Goal: Information Seeking & Learning: Learn about a topic

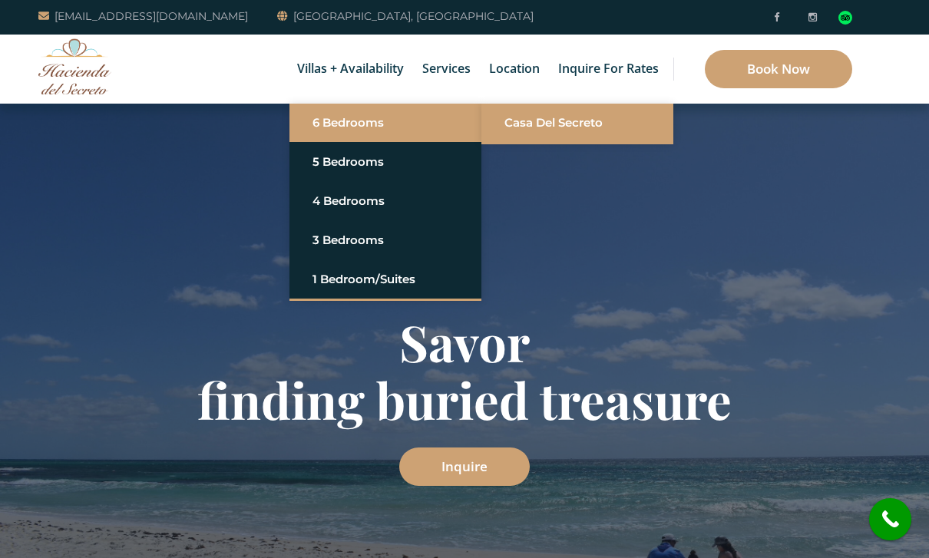
click at [597, 120] on link "Casa del Secreto" at bounding box center [577, 123] width 146 height 28
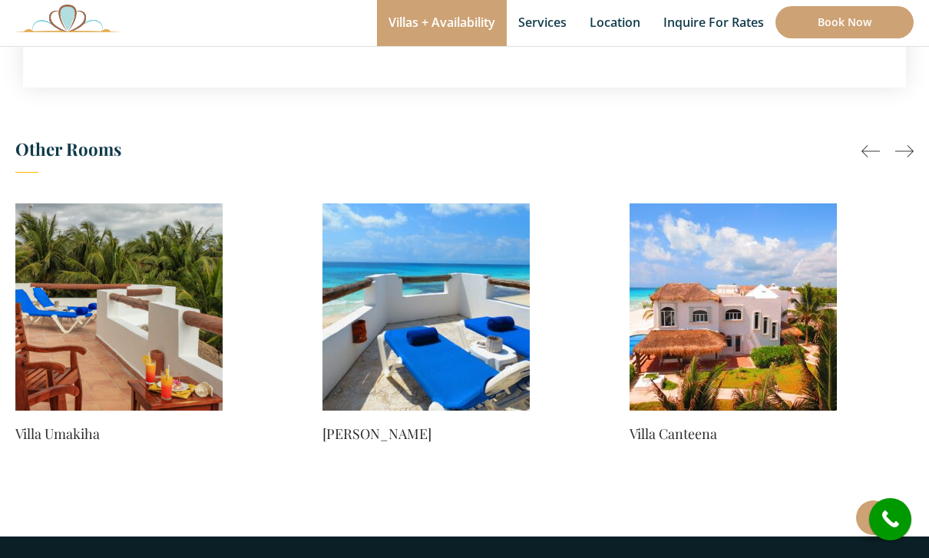
scroll to position [1293, 0]
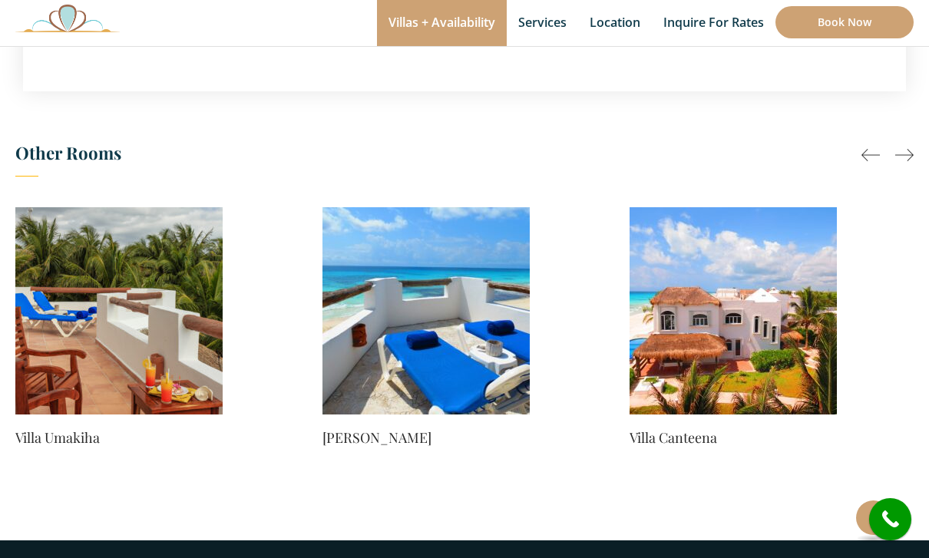
click at [726, 291] on img at bounding box center [733, 310] width 207 height 207
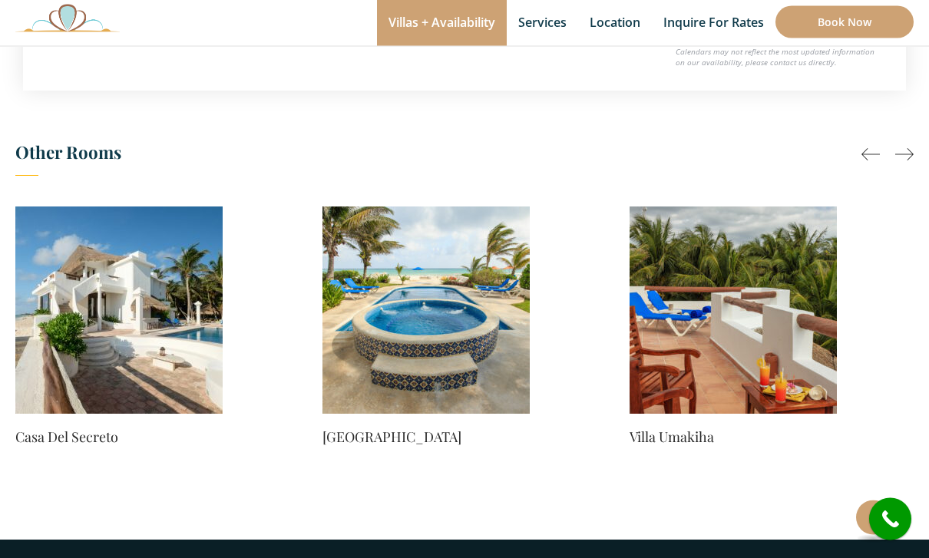
scroll to position [1036, 0]
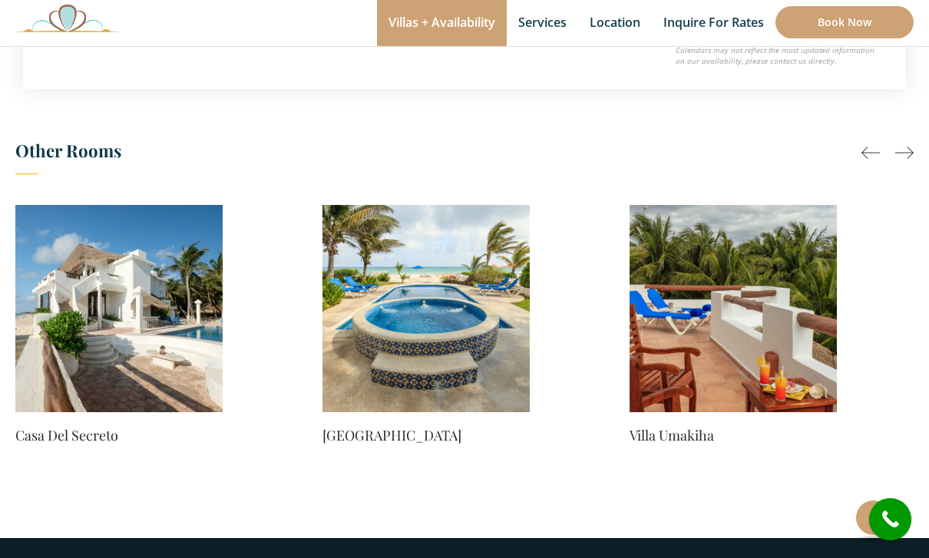
click at [762, 320] on img at bounding box center [733, 308] width 207 height 207
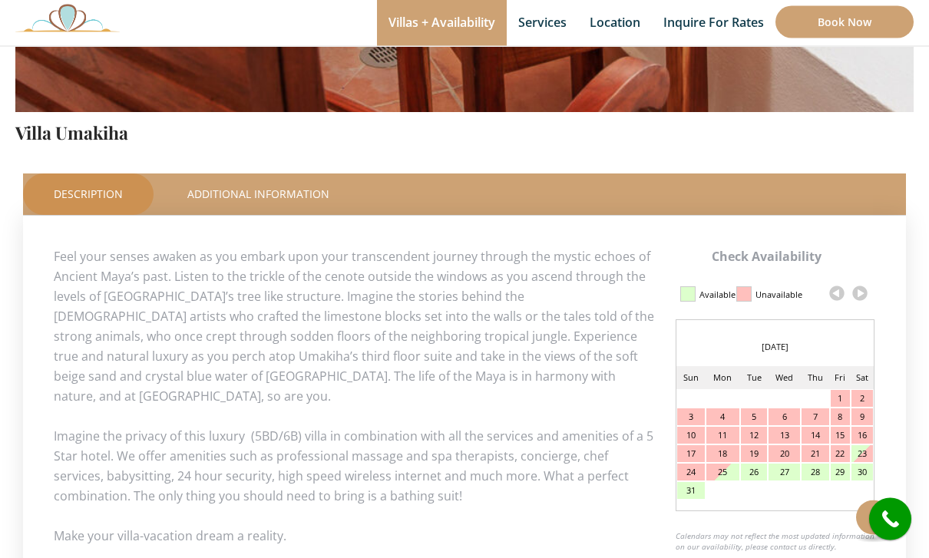
scroll to position [550, 0]
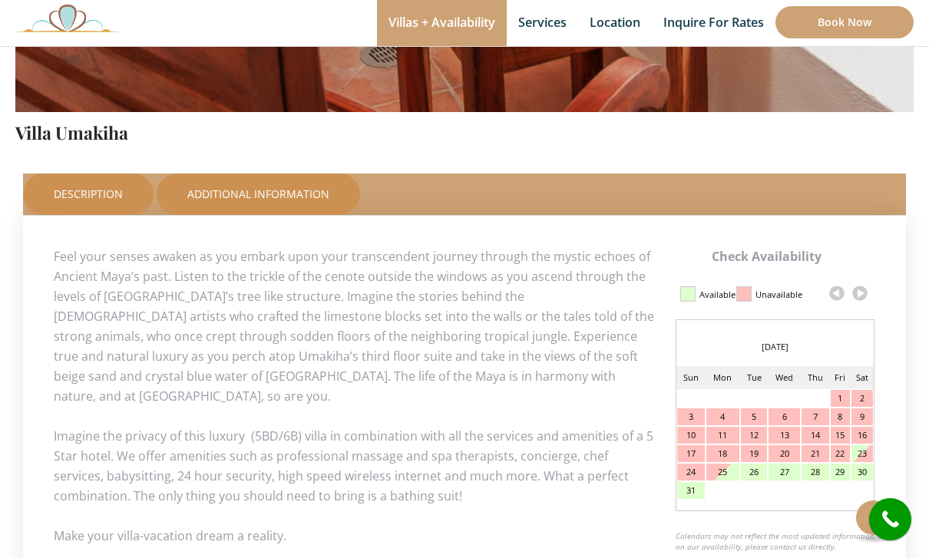
click at [244, 188] on link "Additional Information" at bounding box center [258, 194] width 203 height 41
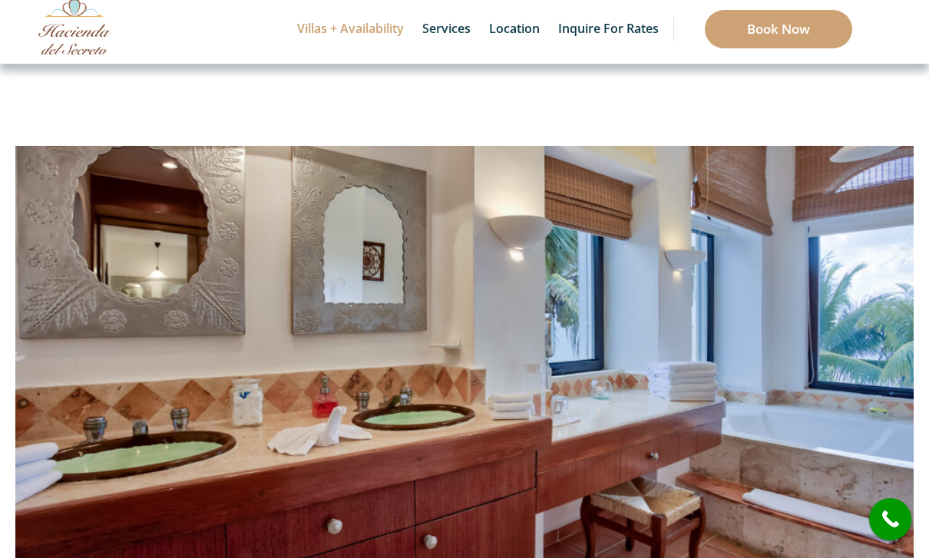
scroll to position [0, 0]
